Goal: Task Accomplishment & Management: Use online tool/utility

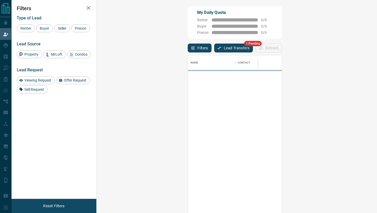
scroll to position [161, 269]
click at [214, 49] on button "Lead Transfers" at bounding box center [233, 47] width 39 height 9
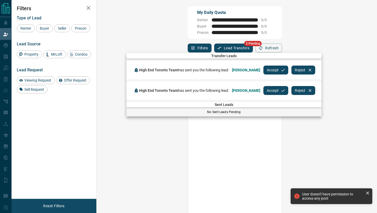
click at [270, 71] on button "Accept" at bounding box center [275, 69] width 25 height 9
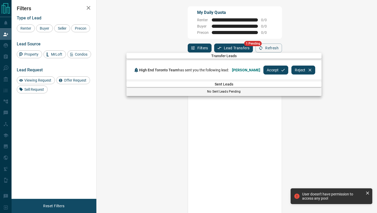
click at [270, 71] on button "Accept" at bounding box center [275, 69] width 25 height 9
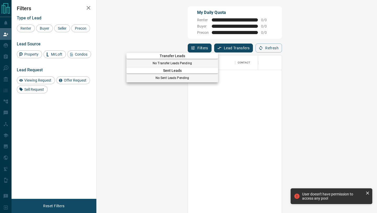
click at [5, 35] on div at bounding box center [188, 106] width 377 height 213
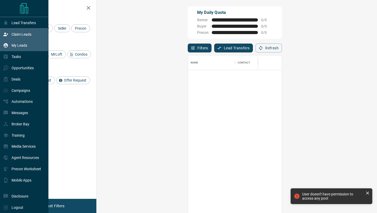
click at [4, 46] on icon at bounding box center [6, 45] width 4 height 4
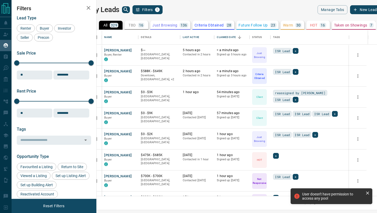
scroll to position [166, 278]
click at [134, 49] on icon "Open in New Tab" at bounding box center [132, 50] width 4 height 4
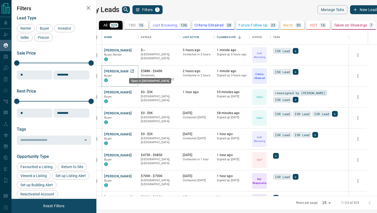
click at [134, 71] on icon "Open in New Tab" at bounding box center [132, 71] width 4 height 4
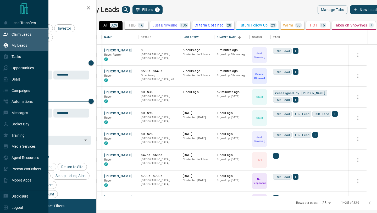
click at [16, 38] on div "Claim Leads" at bounding box center [17, 34] width 28 height 9
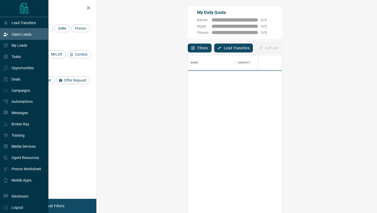
scroll to position [161, 269]
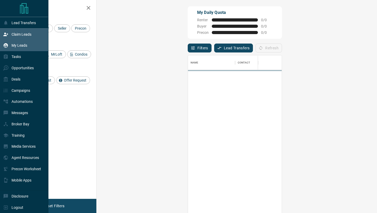
click at [18, 50] on div "My Leads" at bounding box center [15, 45] width 24 height 9
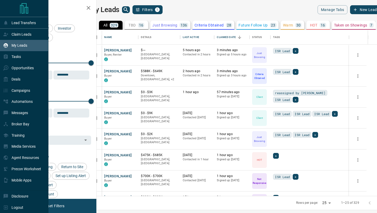
scroll to position [166, 278]
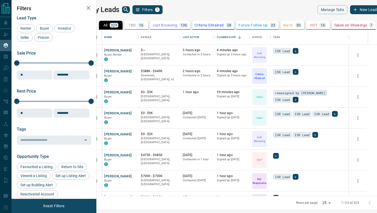
click at [129, 7] on icon "search button" at bounding box center [126, 10] width 6 height 6
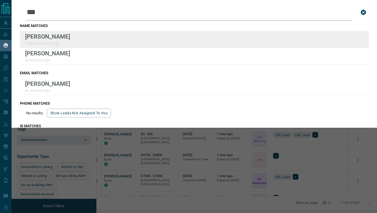
type input "***"
click at [0, 0] on div "Lead Transfers Claim Leads My Leads Tasks Opportunities Deals Campaigns Automat…" at bounding box center [188, 103] width 377 height 206
